Goal: Task Accomplishment & Management: Manage account settings

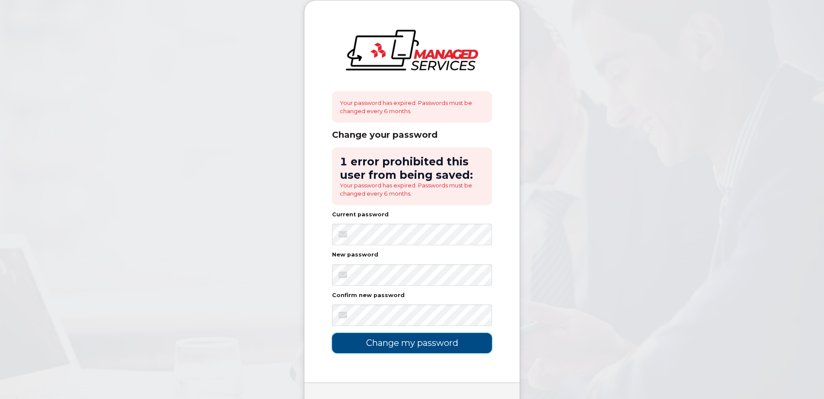
click at [398, 345] on input "Change my password" at bounding box center [412, 343] width 160 height 20
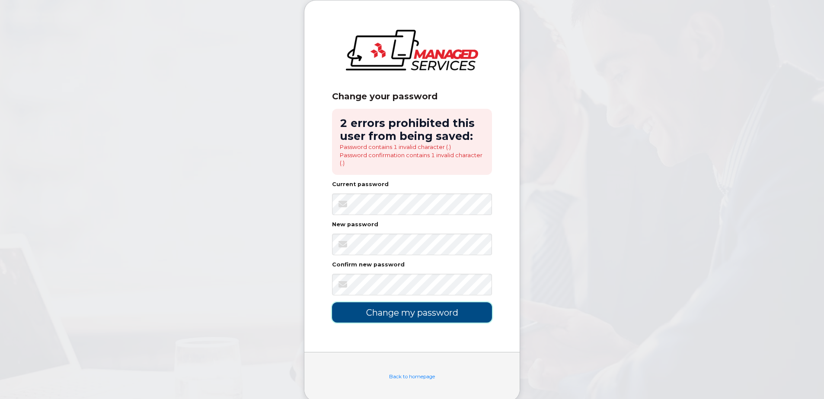
click at [392, 311] on input "Change my password" at bounding box center [412, 313] width 160 height 20
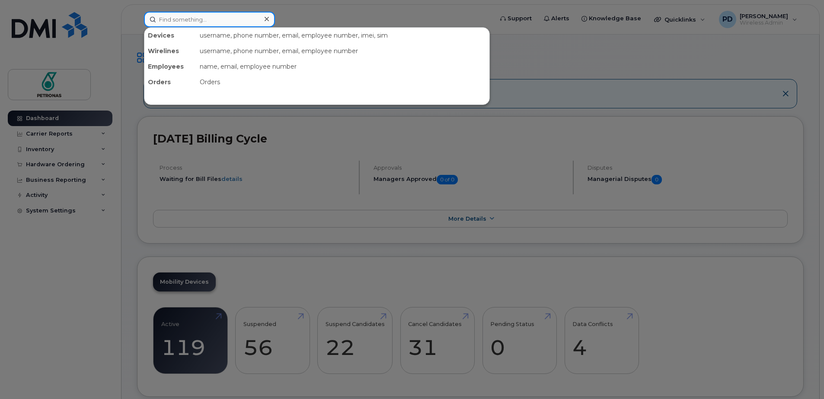
click at [184, 22] on input at bounding box center [209, 20] width 131 height 16
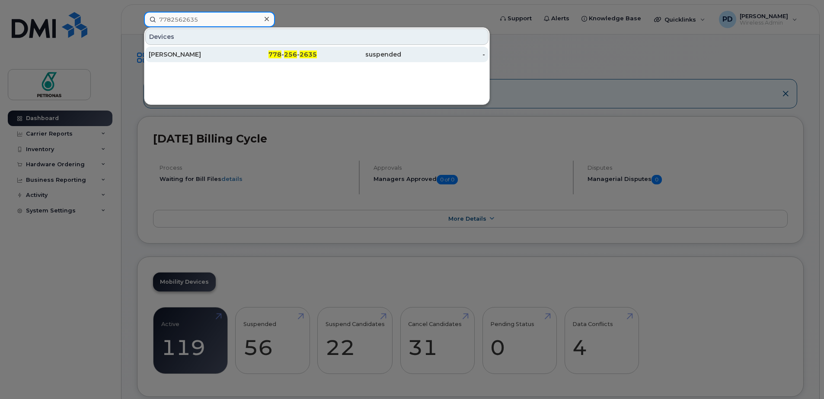
type input "7782562635"
click at [164, 56] on div "[PERSON_NAME]" at bounding box center [191, 54] width 84 height 9
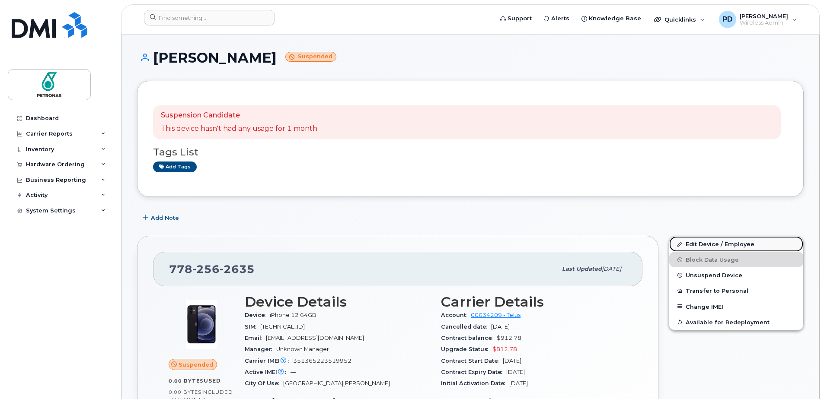
click at [718, 247] on link "Edit Device / Employee" at bounding box center [736, 244] width 134 height 16
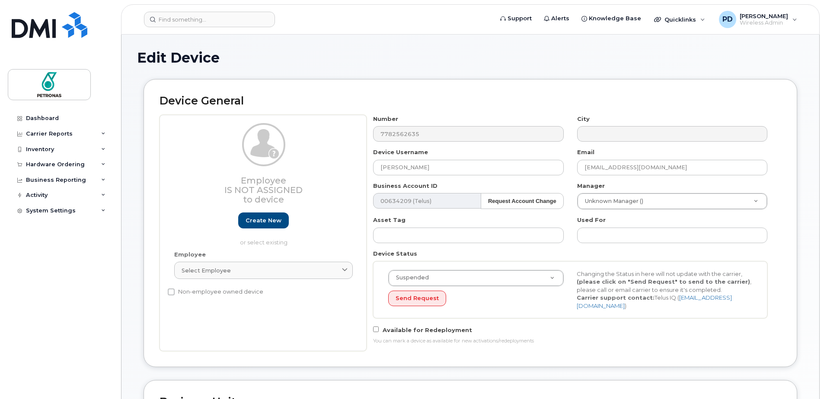
select select "12414"
select select "23536"
select select "12416"
click at [436, 160] on input "[PERSON_NAME]" at bounding box center [468, 168] width 190 height 16
drag, startPoint x: 442, startPoint y: 169, endPoint x: 343, endPoint y: 170, distance: 99.0
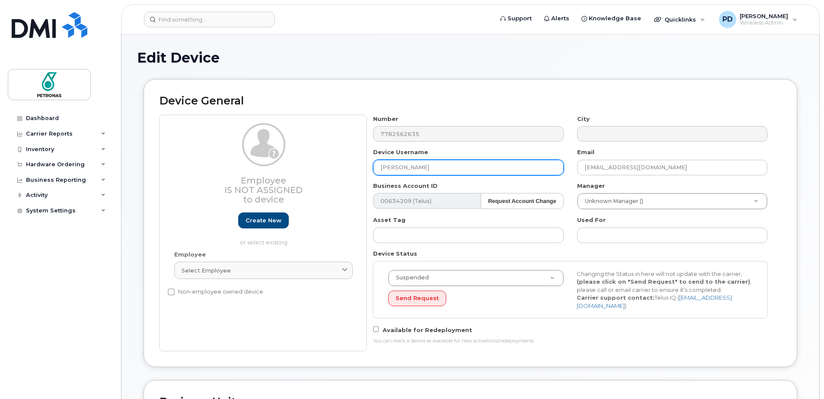
click at [343, 170] on div "Employee Is not assigned to device Create new or select existing Employee Selec…" at bounding box center [469, 233] width 621 height 236
type input "[PERSON_NAME]"
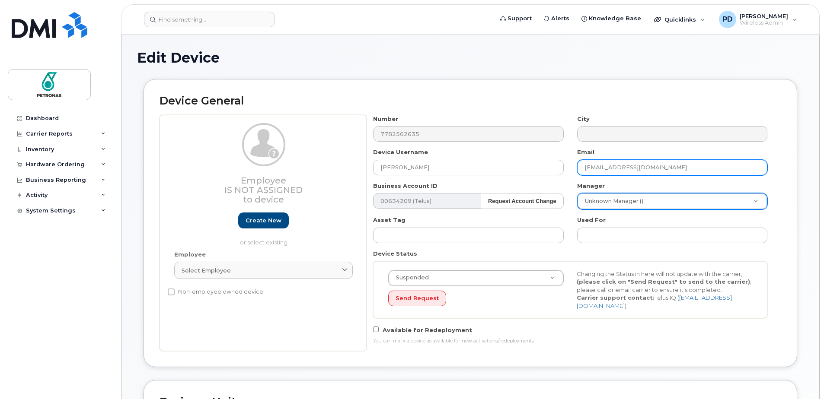
type input "[EMAIL_ADDRESS][DOMAIN_NAME]"
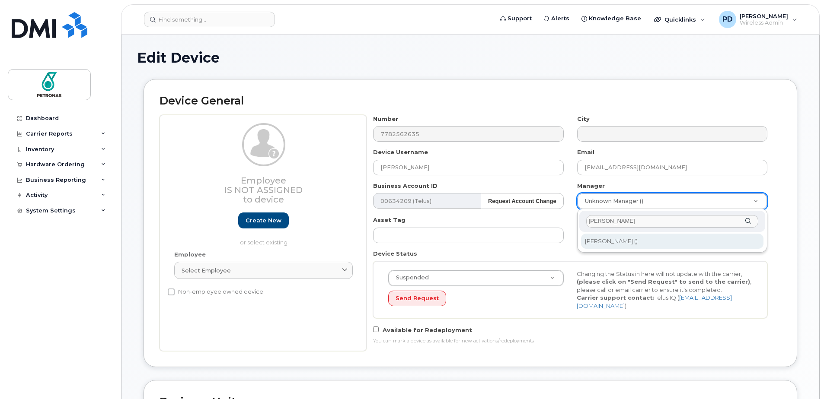
type input "[PERSON_NAME]"
type input "272673"
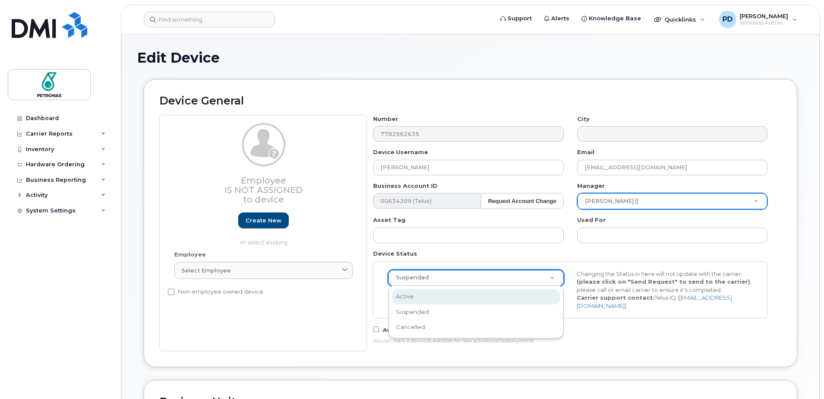
select select "active"
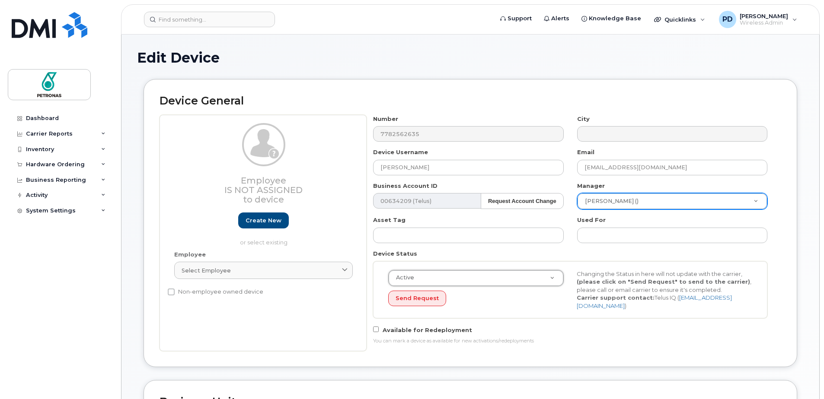
click at [514, 309] on div "Active Active Suspended Cancelled Send Request Changing the Status in here will…" at bounding box center [570, 289] width 394 height 57
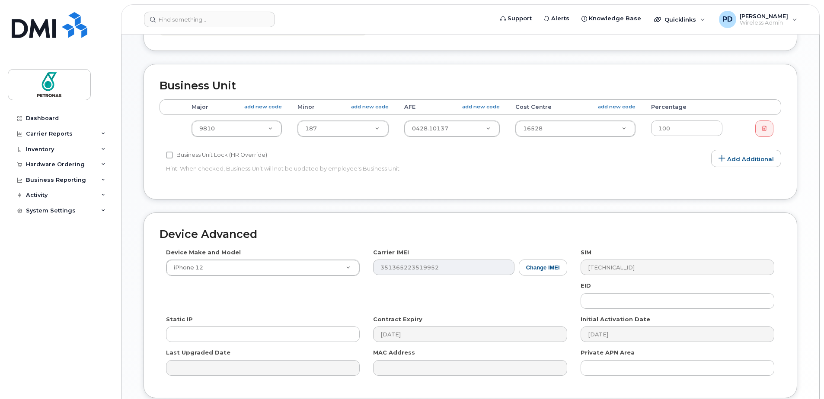
scroll to position [317, 0]
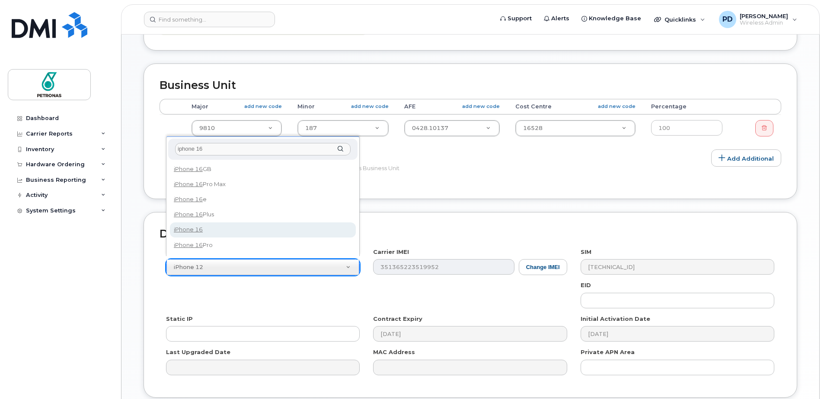
type input "iphone 16"
select select "2861"
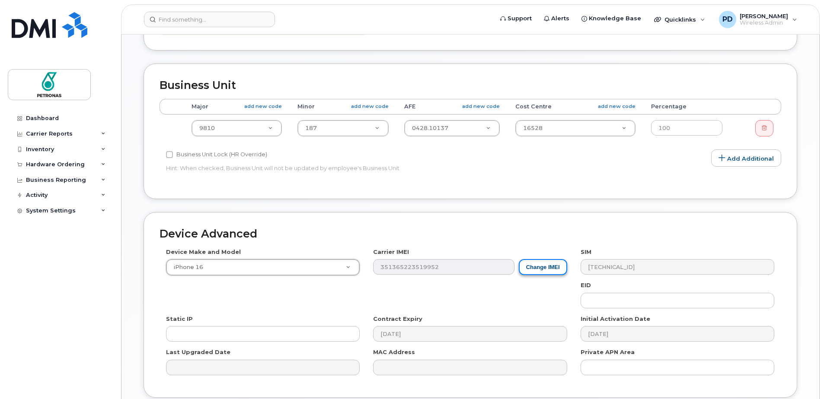
click at [535, 264] on button "Change IMEI" at bounding box center [543, 267] width 48 height 16
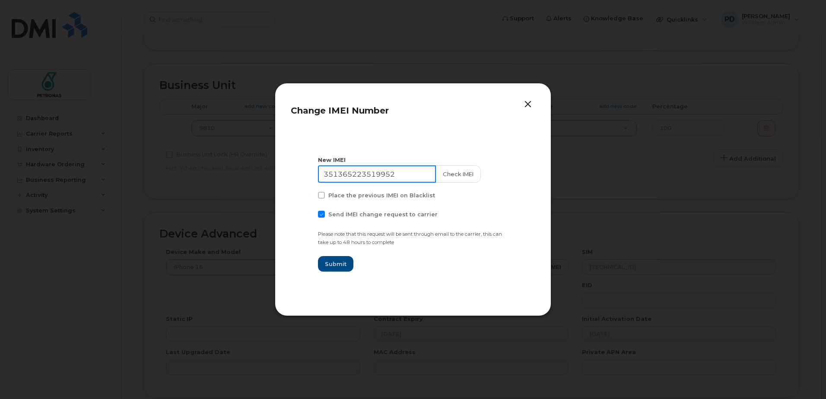
drag, startPoint x: 404, startPoint y: 175, endPoint x: 252, endPoint y: 178, distance: 153.0
click at [252, 178] on div "Change IMEI Number New IMEI 351365223519952 Check IMEI Place the previous IMEI …" at bounding box center [413, 199] width 826 height 399
type input "350417990606792"
click at [448, 174] on button "Check IMEI" at bounding box center [457, 174] width 45 height 17
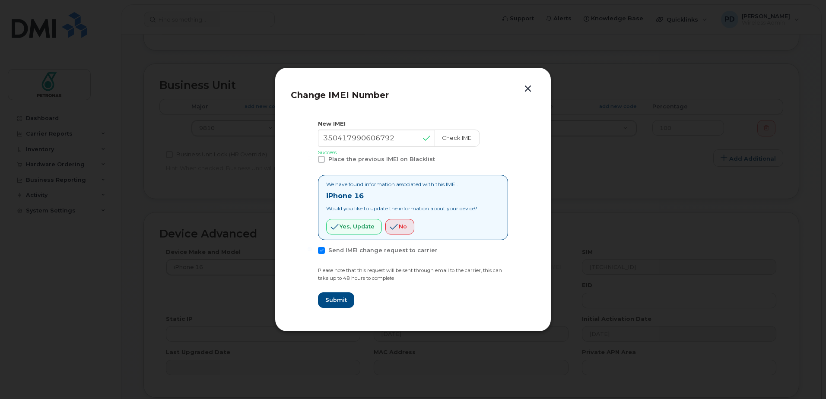
click at [320, 248] on span at bounding box center [321, 250] width 7 height 7
click at [312, 248] on input "Send IMEI change request to carrier" at bounding box center [310, 249] width 4 height 4
checkbox input "false"
click at [355, 228] on span "Yes, update" at bounding box center [357, 227] width 35 height 8
click at [333, 301] on span "Submit" at bounding box center [336, 300] width 22 height 8
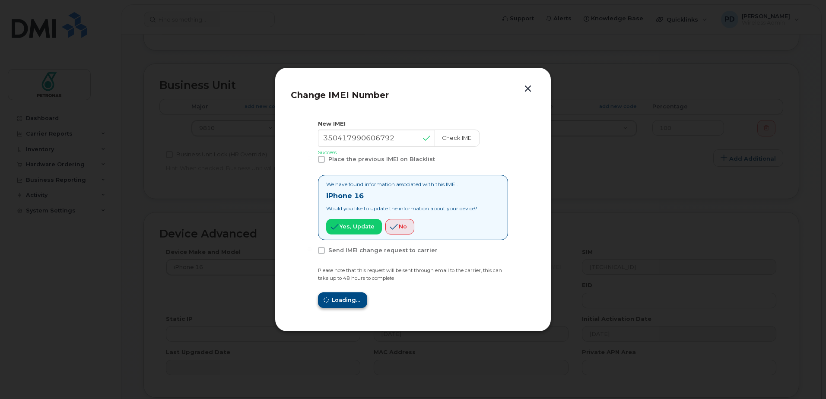
type input "350417990606792"
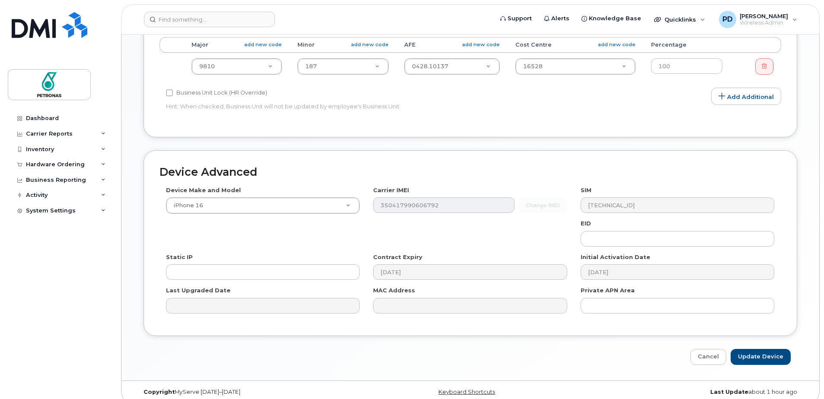
scroll to position [384, 0]
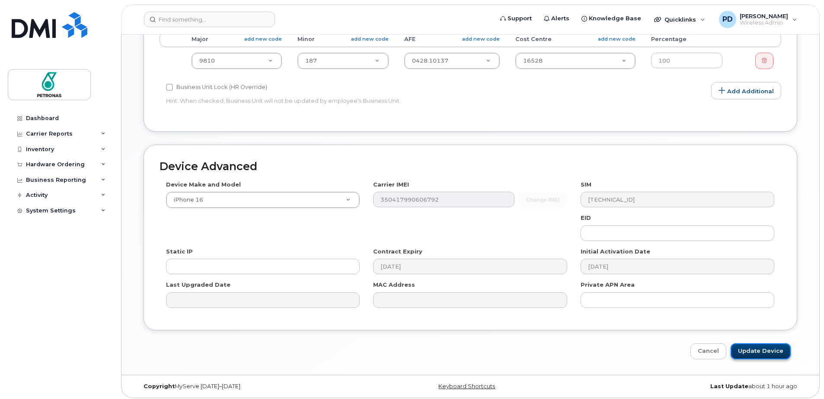
click at [758, 351] on input "Update Device" at bounding box center [760, 352] width 60 height 16
type input "Saving..."
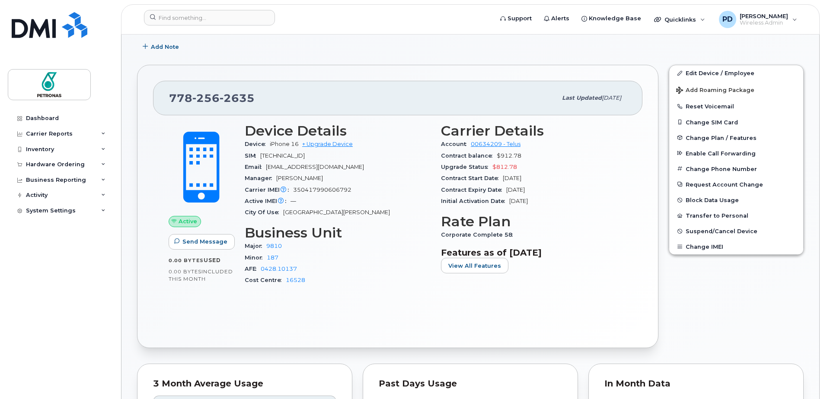
scroll to position [172, 0]
click at [694, 119] on button "Change SIM Card" at bounding box center [736, 122] width 134 height 16
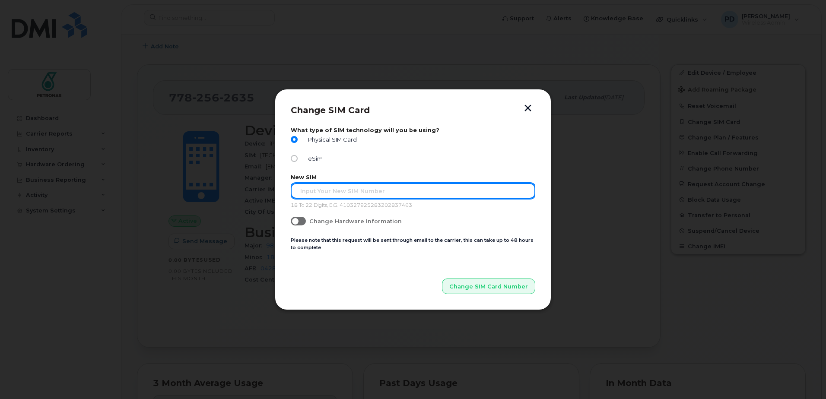
click at [311, 187] on input "text" at bounding box center [413, 191] width 245 height 16
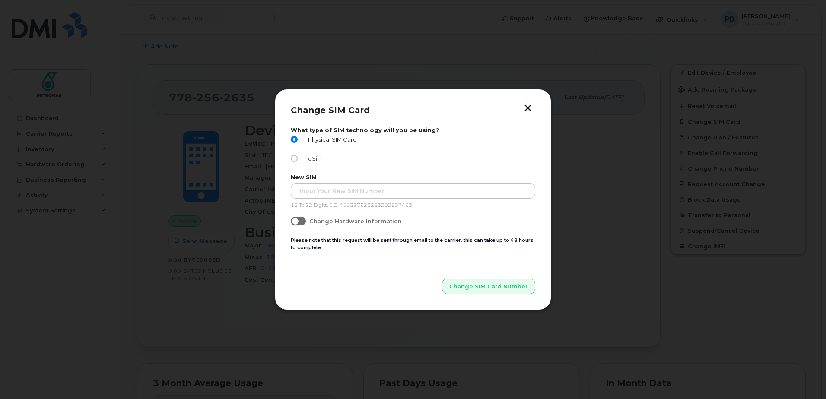
click at [298, 158] on label "eSim" at bounding box center [307, 158] width 32 height 7
click at [298, 158] on input "eSim" at bounding box center [294, 158] width 7 height 7
radio input "true"
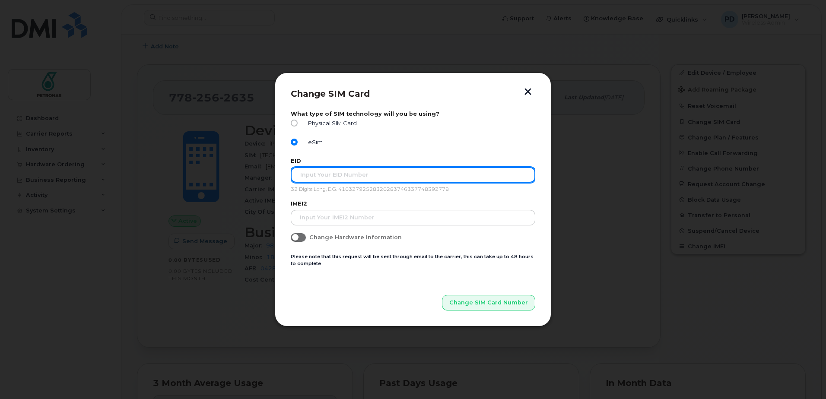
click at [309, 177] on input "text" at bounding box center [413, 175] width 245 height 16
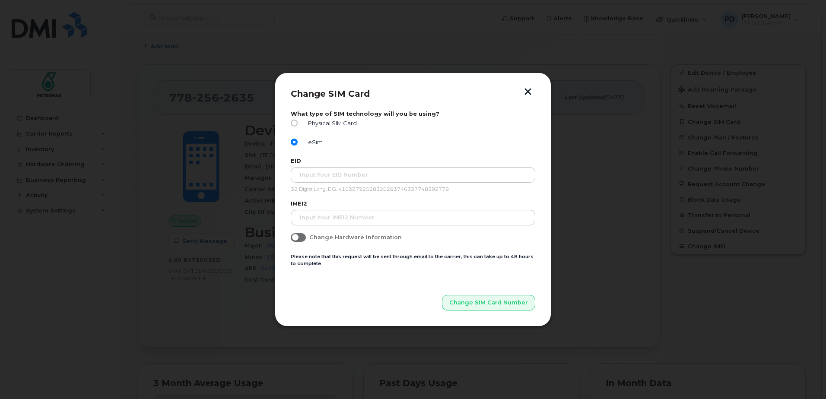
drag, startPoint x: 527, startPoint y: 92, endPoint x: 525, endPoint y: 102, distance: 10.9
click at [526, 92] on button "button" at bounding box center [528, 92] width 13 height 9
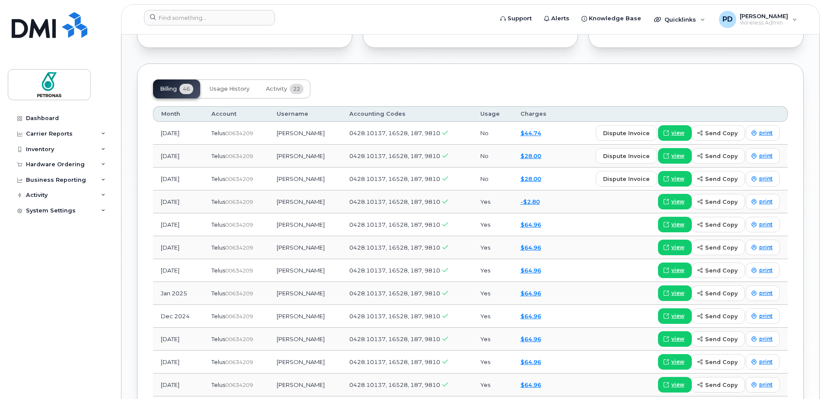
scroll to position [643, 0]
click at [43, 209] on div "System Settings" at bounding box center [51, 210] width 50 height 7
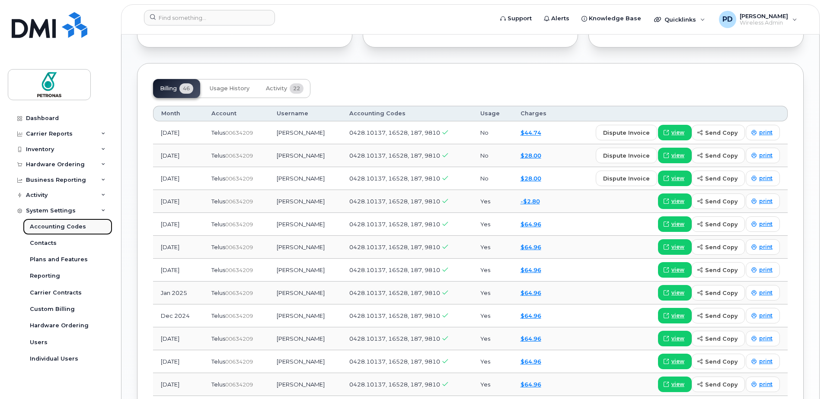
click at [44, 229] on div "Accounting Codes" at bounding box center [58, 227] width 56 height 8
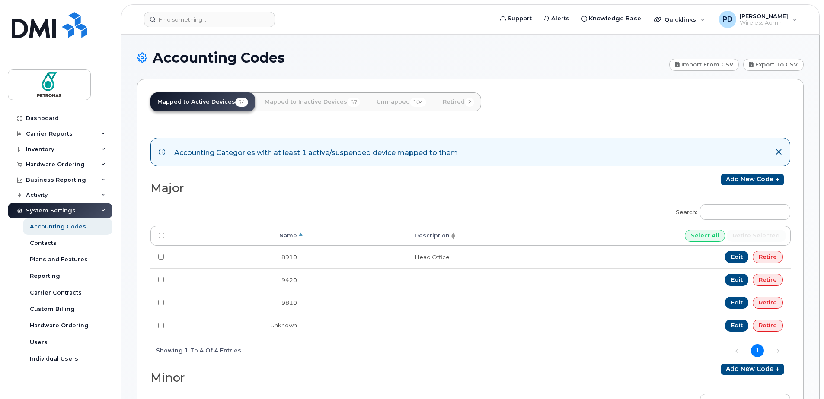
click at [140, 57] on icon at bounding box center [142, 57] width 10 height 15
click at [780, 152] on icon at bounding box center [778, 152] width 7 height 7
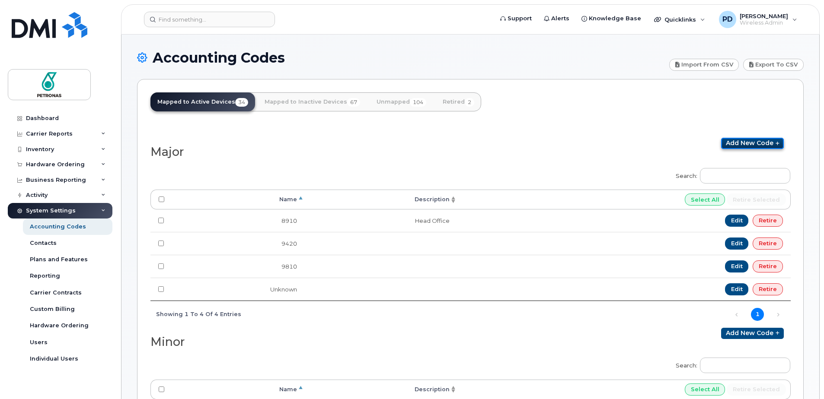
click at [776, 142] on icon at bounding box center [777, 143] width 6 height 5
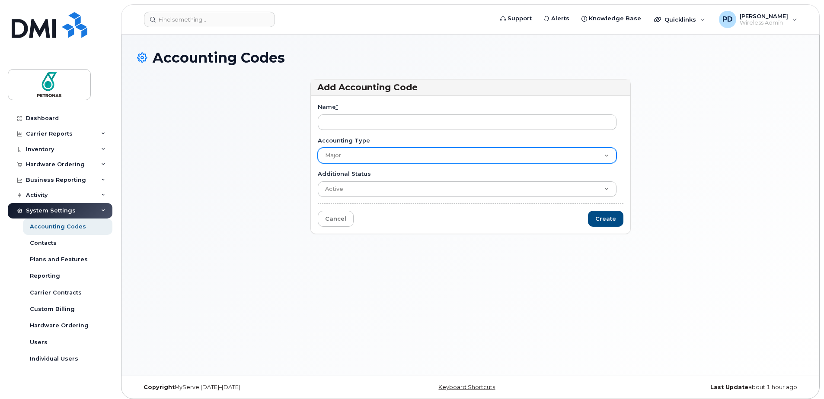
click at [605, 155] on select "Major Minor AFE Cost Centre" at bounding box center [467, 156] width 299 height 16
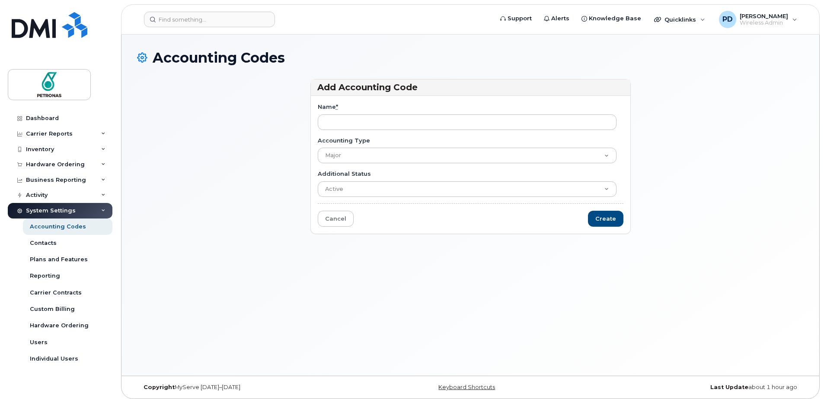
click at [276, 295] on div "Accounting Codes Add Accounting Code Name * Accounting Type Major Minor AFE Cos…" at bounding box center [469, 205] width 697 height 341
click at [48, 226] on div "Accounting Codes" at bounding box center [58, 227] width 56 height 8
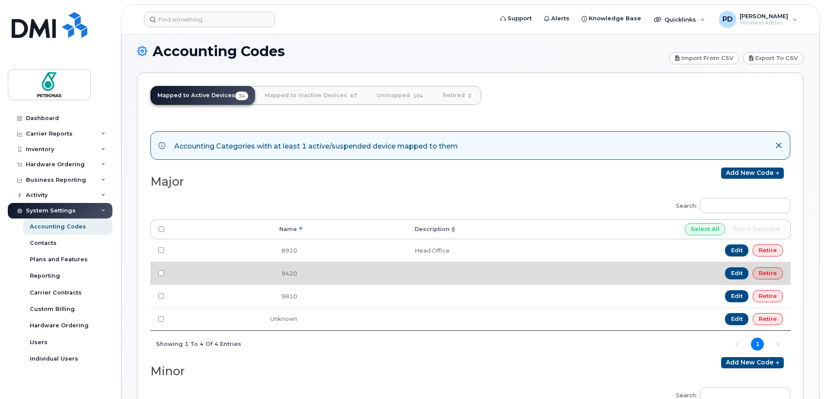
scroll to position [6, 0]
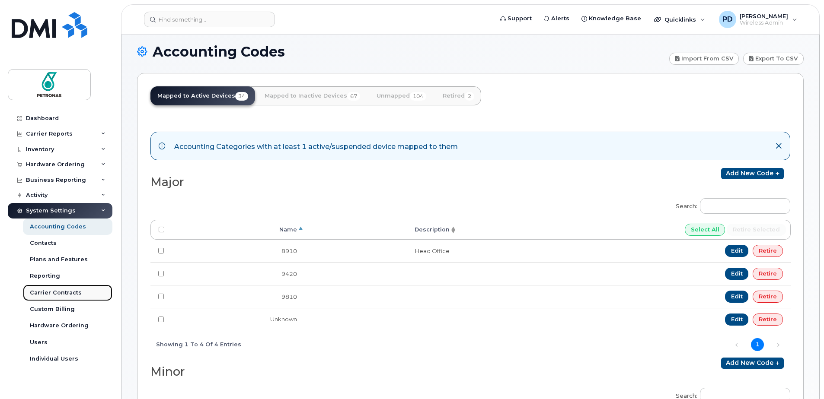
click at [50, 295] on div "Carrier Contracts" at bounding box center [56, 293] width 52 height 8
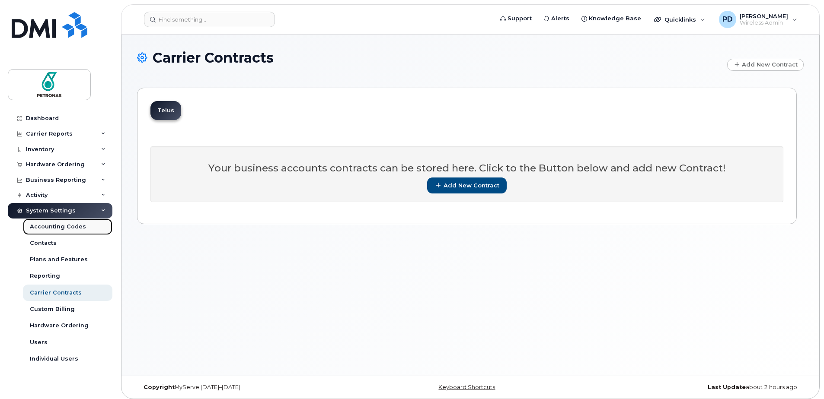
click at [46, 226] on div "Accounting Codes" at bounding box center [58, 227] width 56 height 8
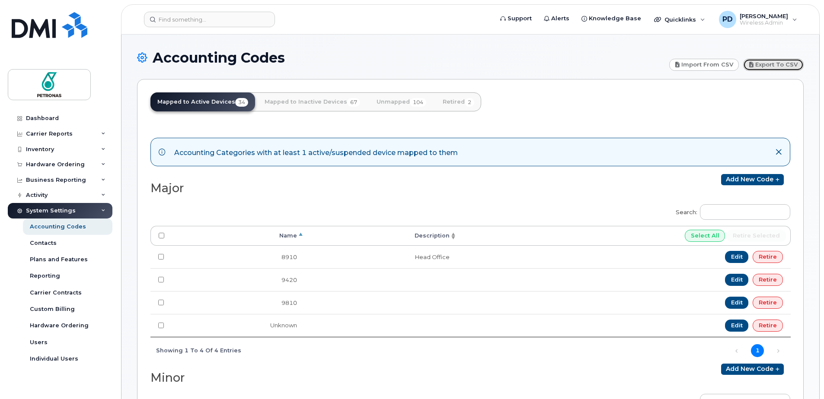
click at [764, 66] on link "Export to CSV" at bounding box center [773, 65] width 61 height 12
click at [37, 359] on div "Individual Users" at bounding box center [54, 359] width 48 height 8
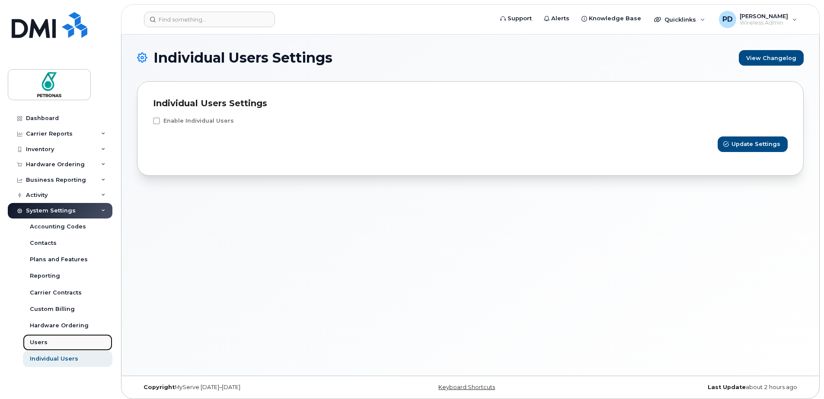
click at [36, 341] on div "Users" at bounding box center [39, 343] width 18 height 8
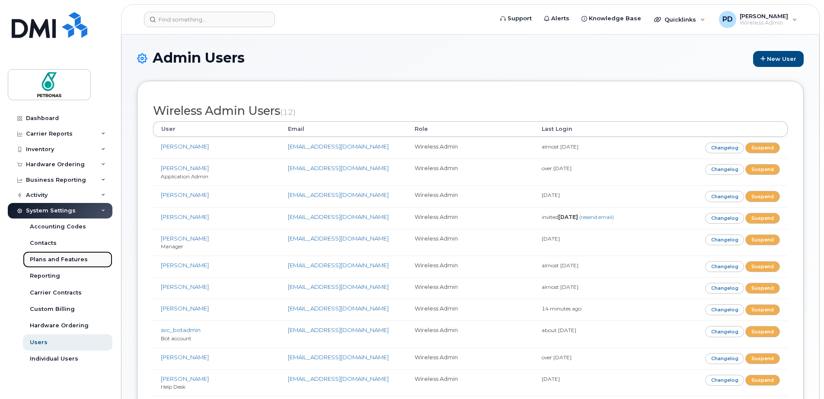
click at [43, 261] on div "Plans and Features" at bounding box center [59, 260] width 58 height 8
click at [29, 139] on div "Carrier Reports" at bounding box center [60, 134] width 105 height 16
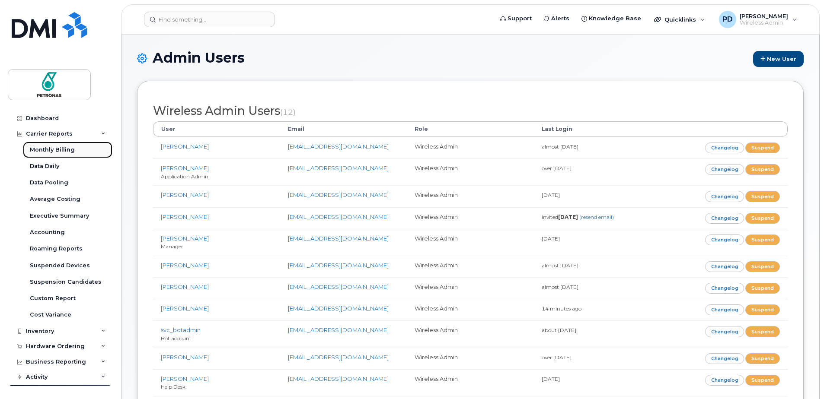
click at [42, 151] on div "Monthly Billing" at bounding box center [52, 150] width 45 height 8
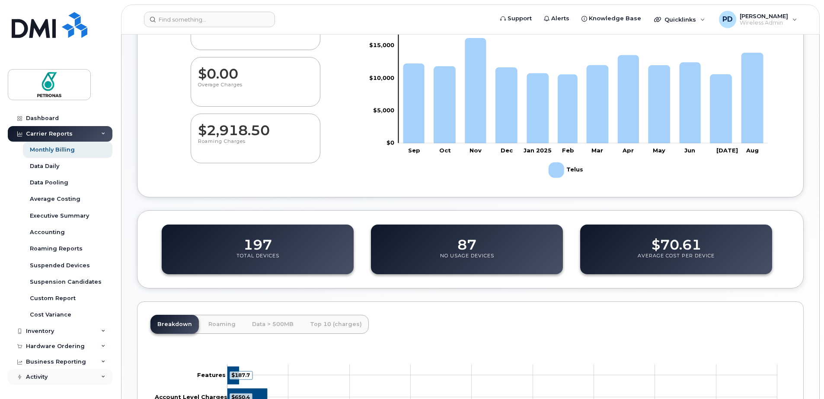
scroll to position [130, 0]
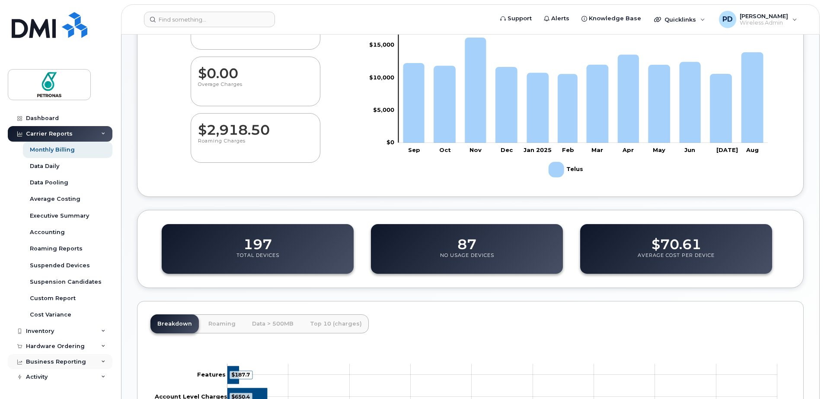
click at [47, 360] on div "Business Reporting" at bounding box center [56, 362] width 60 height 7
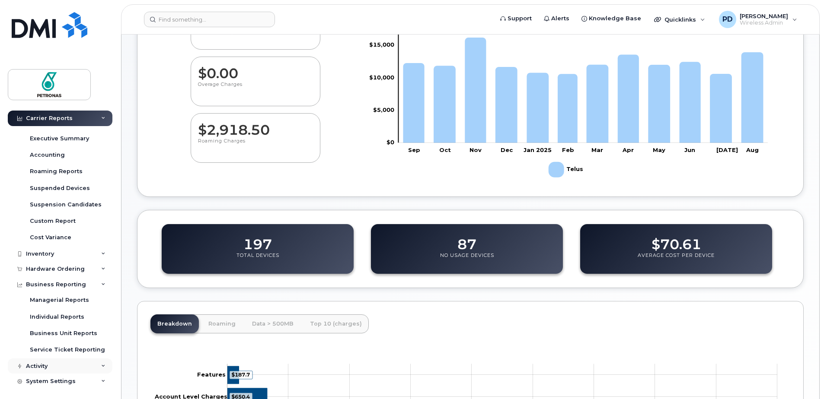
scroll to position [80, 0]
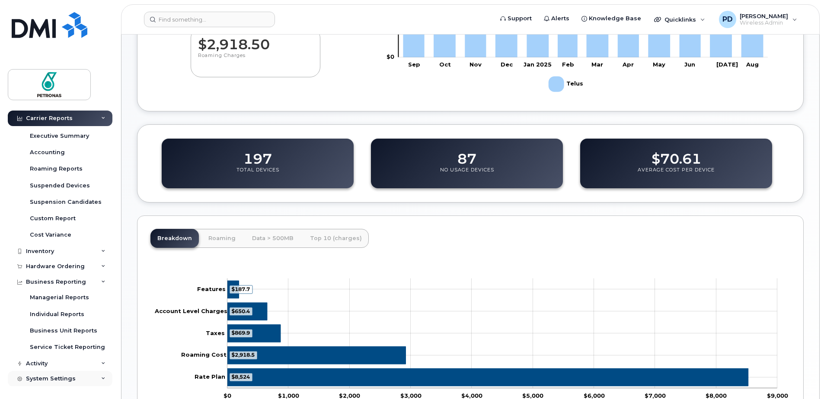
click at [48, 376] on div "System Settings" at bounding box center [51, 379] width 50 height 7
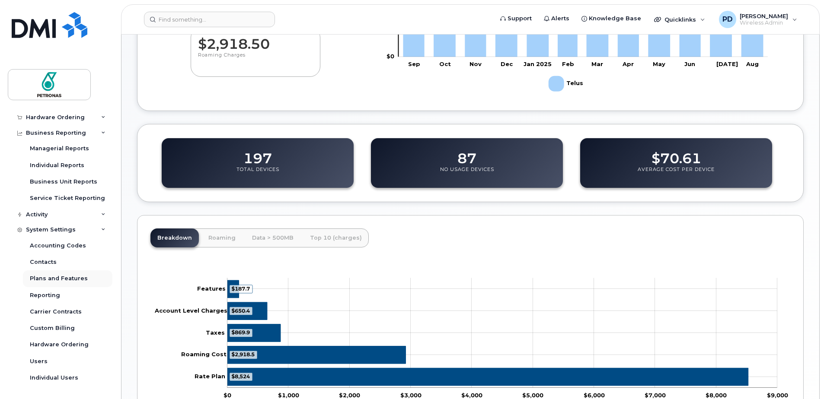
scroll to position [216, 0]
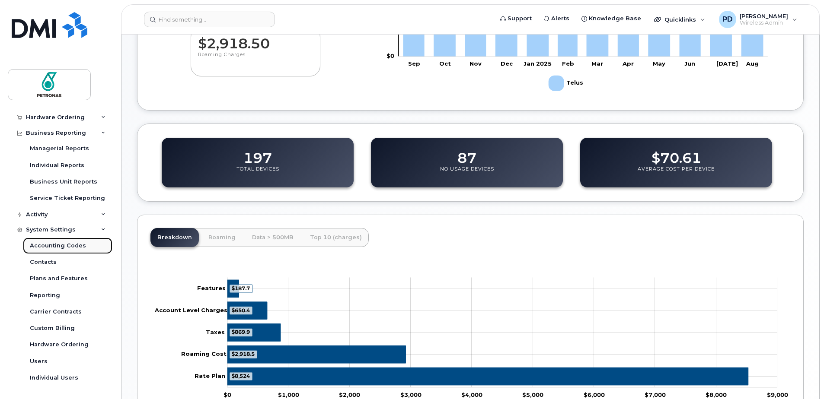
click at [54, 244] on div "Accounting Codes" at bounding box center [58, 246] width 56 height 8
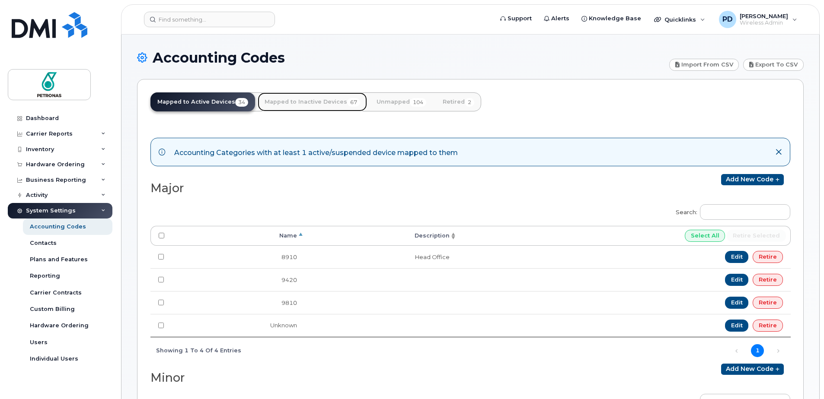
click at [303, 102] on link "Mapped to Inactive Devices 67" at bounding box center [312, 101] width 109 height 19
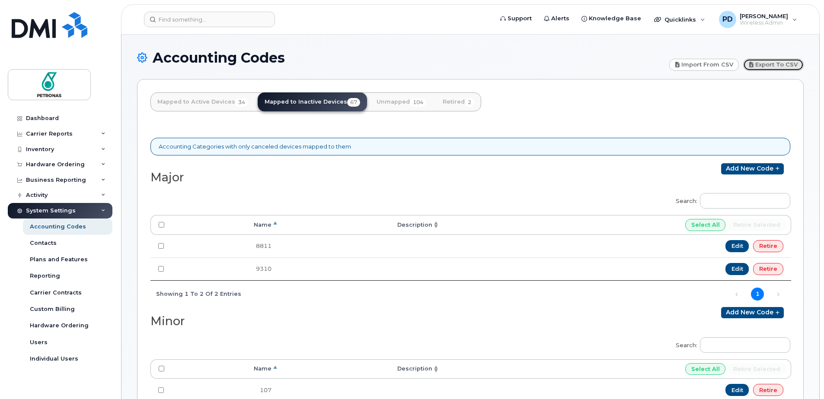
click at [770, 67] on link "Export to CSV" at bounding box center [773, 65] width 61 height 12
click at [688, 63] on link "Import from CSV" at bounding box center [704, 65] width 70 height 12
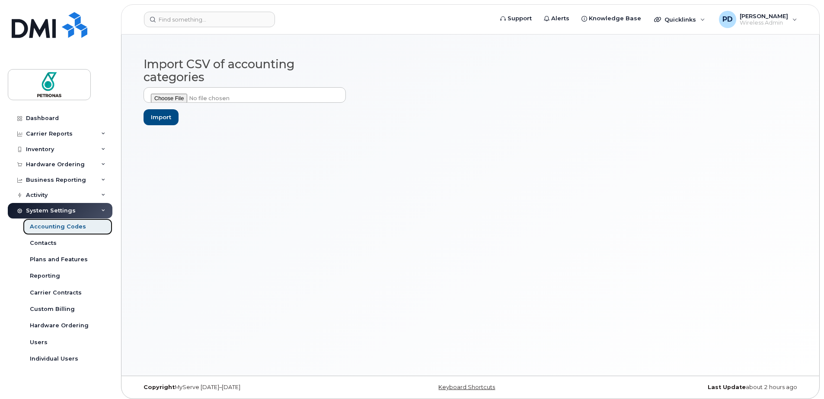
click at [43, 228] on div "Accounting Codes" at bounding box center [58, 227] width 56 height 8
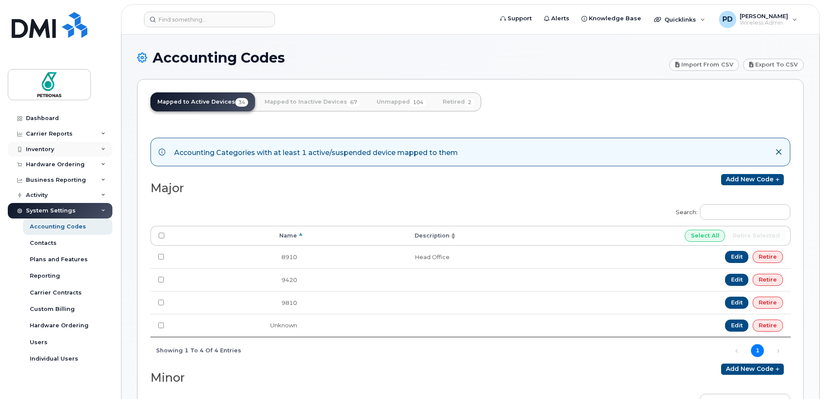
click at [30, 149] on div "Inventory" at bounding box center [40, 149] width 28 height 7
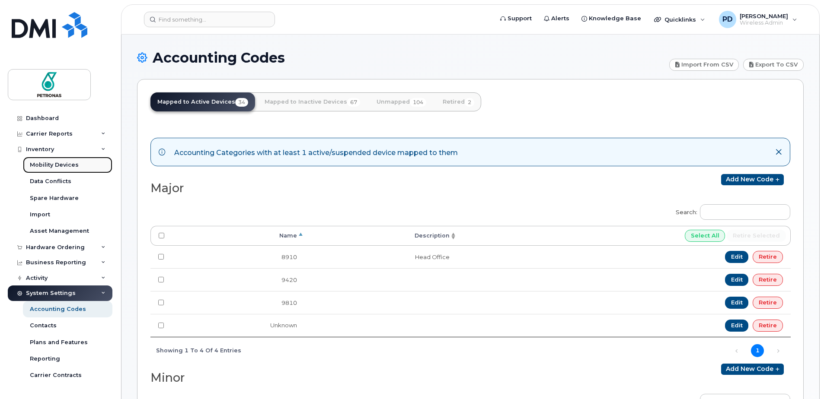
click at [45, 164] on div "Mobility Devices" at bounding box center [54, 165] width 49 height 8
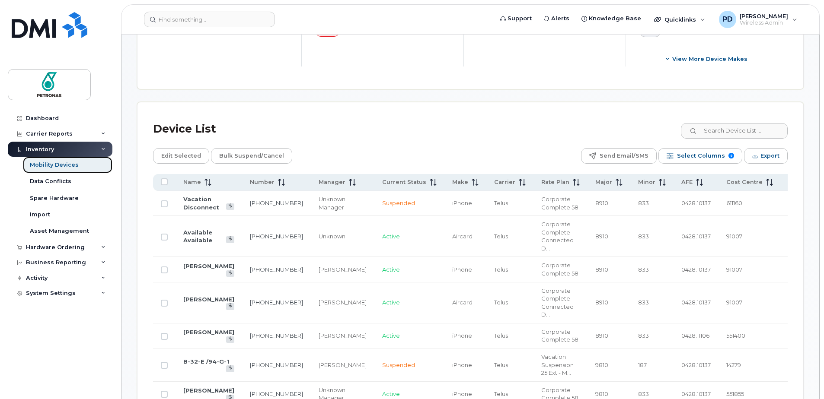
scroll to position [346, 0]
click at [166, 207] on input "Row Unselected" at bounding box center [164, 203] width 7 height 7
click at [166, 207] on input "Row Selected" at bounding box center [164, 203] width 7 height 7
checkbox input "false"
